Goal: Transaction & Acquisition: Purchase product/service

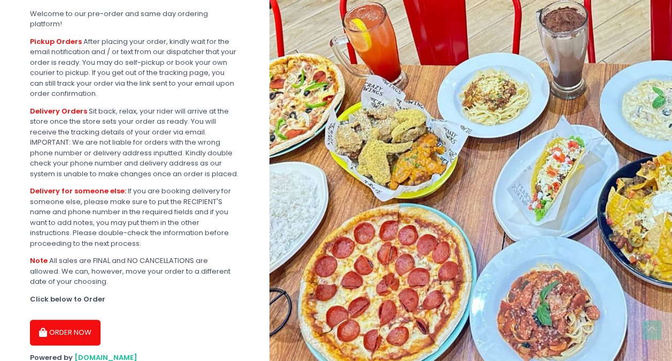
scroll to position [257, 0]
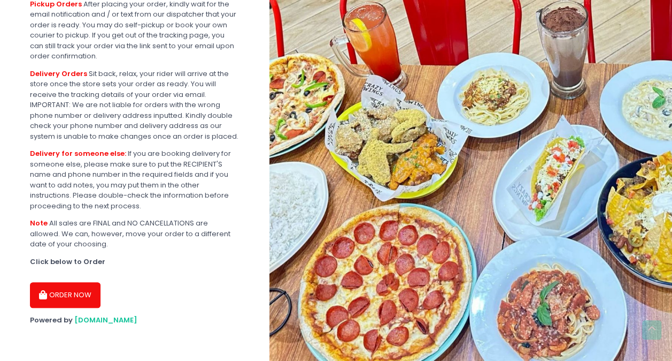
click at [55, 292] on button "ORDER NOW" at bounding box center [65, 295] width 71 height 26
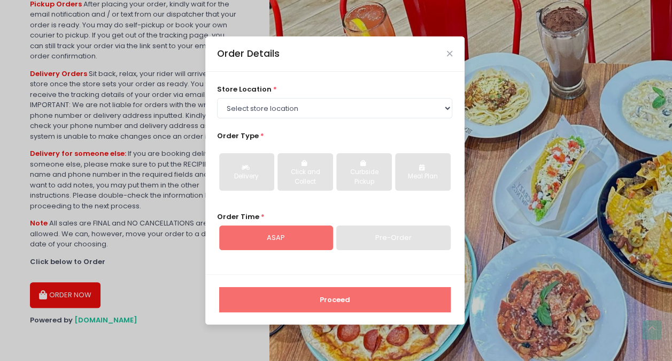
click at [453, 106] on div "store location * Select store location Crazy Wings - Maginhawa QC Crazy Wings -…" at bounding box center [334, 173] width 259 height 202
click at [441, 110] on select "Select store location Crazy Wings - Maginhawa QC Crazy Wings - [PERSON_NAME]" at bounding box center [334, 108] width 235 height 20
click at [443, 111] on select "Select store location Crazy Wings - Maginhawa QC Crazy Wings - [PERSON_NAME]" at bounding box center [334, 108] width 235 height 20
select select "681dea8e88a23861d1c70689"
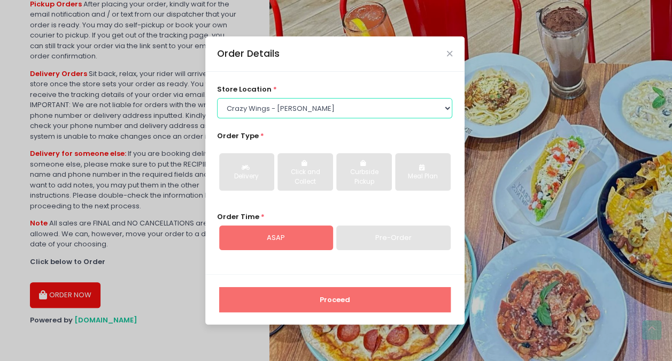
click at [217, 98] on select "Select store location Crazy Wings - Maginhawa QC Crazy Wings - [PERSON_NAME]" at bounding box center [334, 108] width 235 height 20
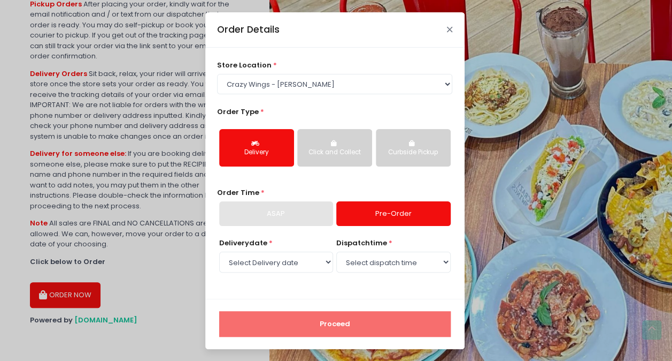
click at [450, 33] on icon "Close" at bounding box center [449, 30] width 5 height 8
